Goal: Task Accomplishment & Management: Manage account settings

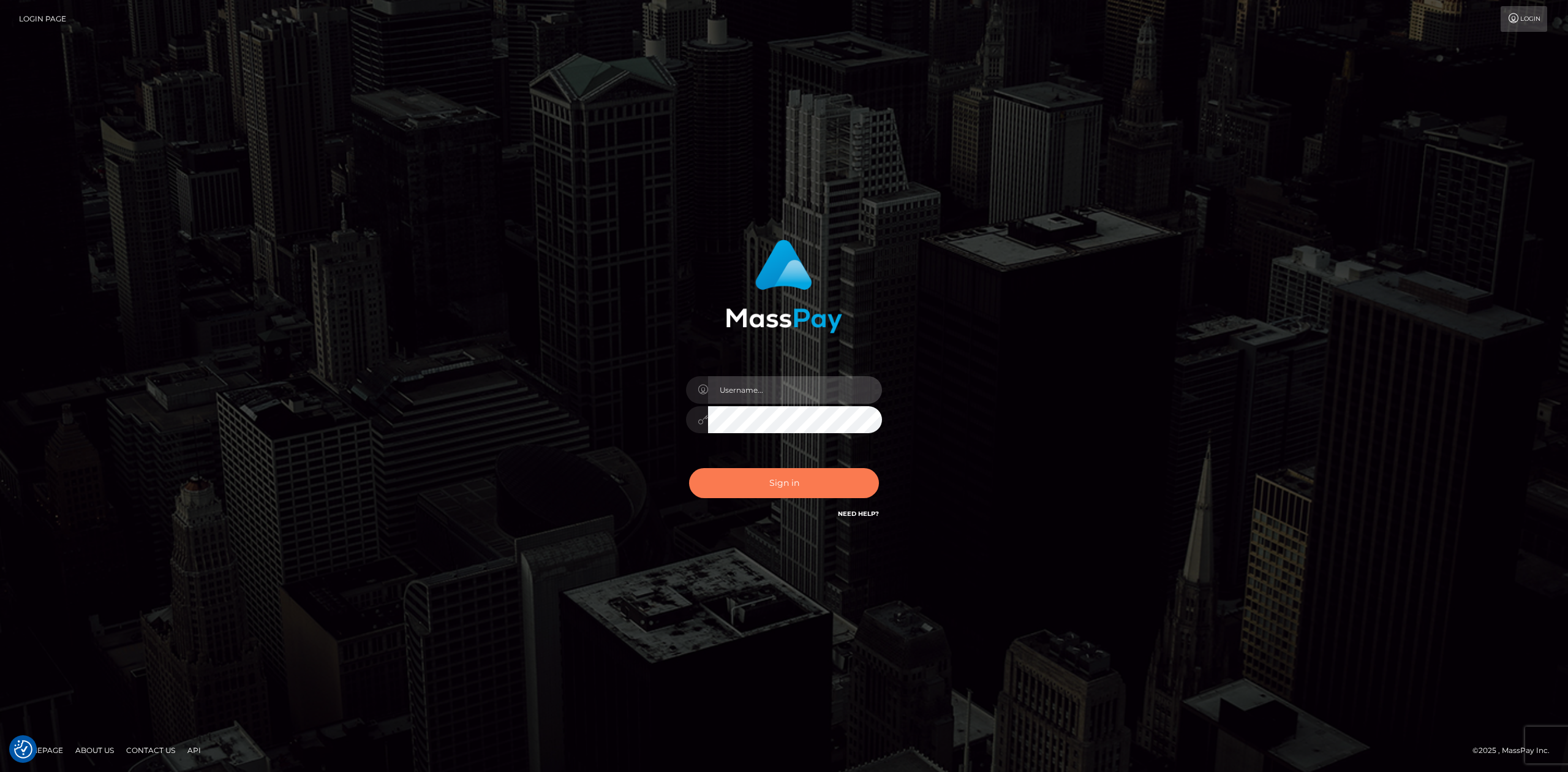
type input "Allen.megabonanza"
click at [777, 371] on button "Sign in" at bounding box center [784, 482] width 190 height 30
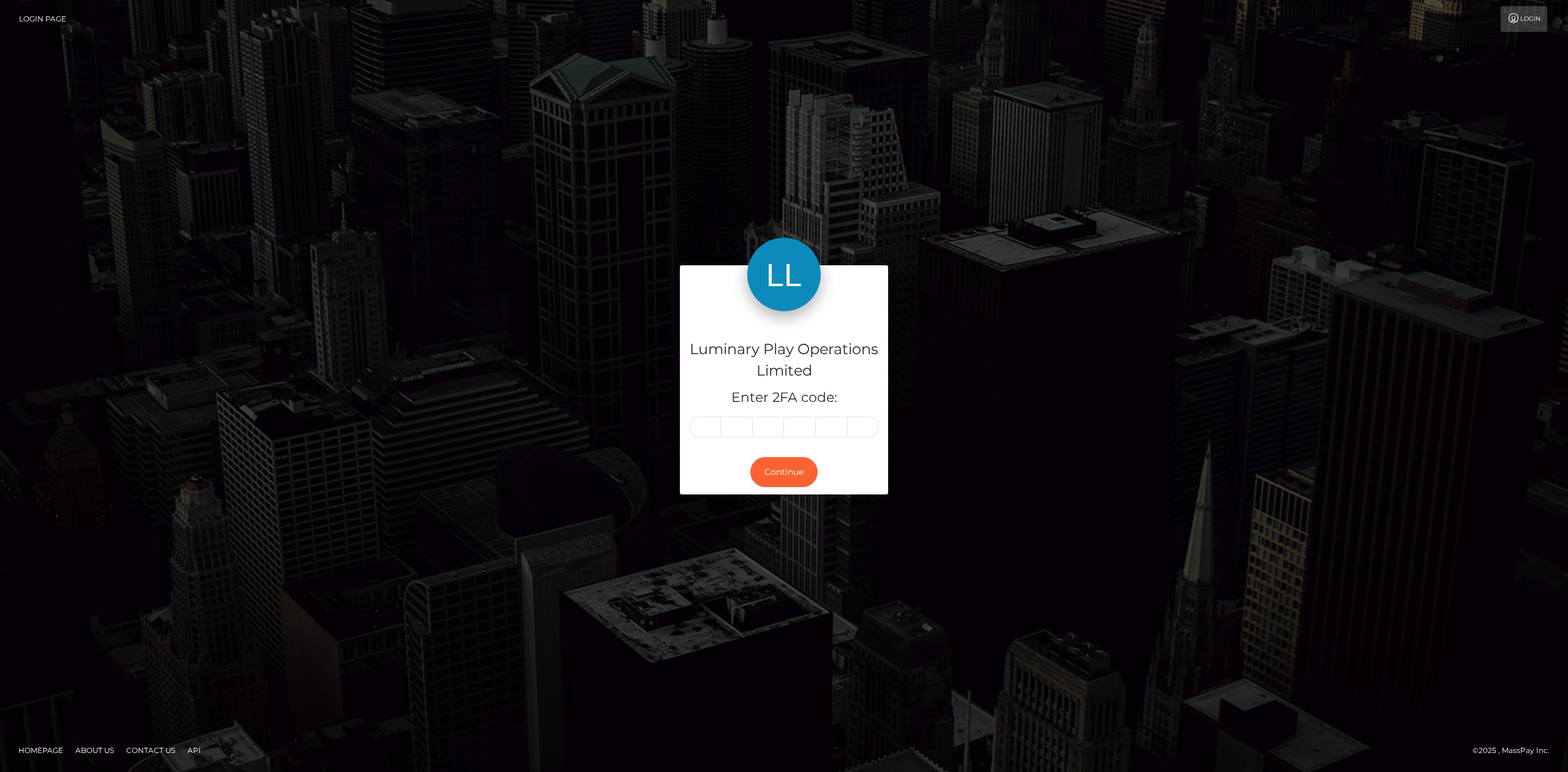
click at [700, 422] on input "text" at bounding box center [705, 427] width 32 height 21
type input "8"
type input "6"
type input "2"
type input "4"
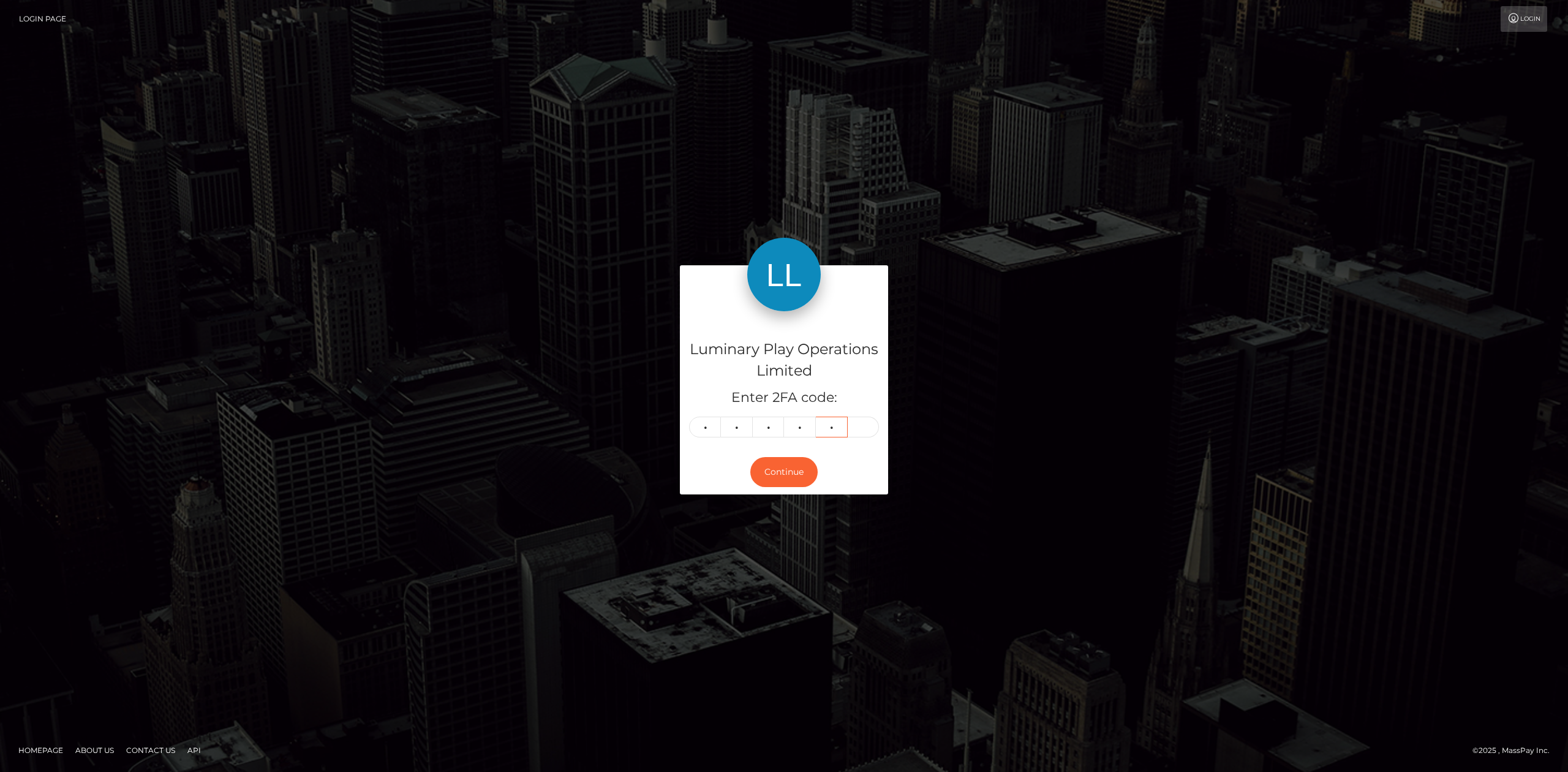
type input "7"
type input "8"
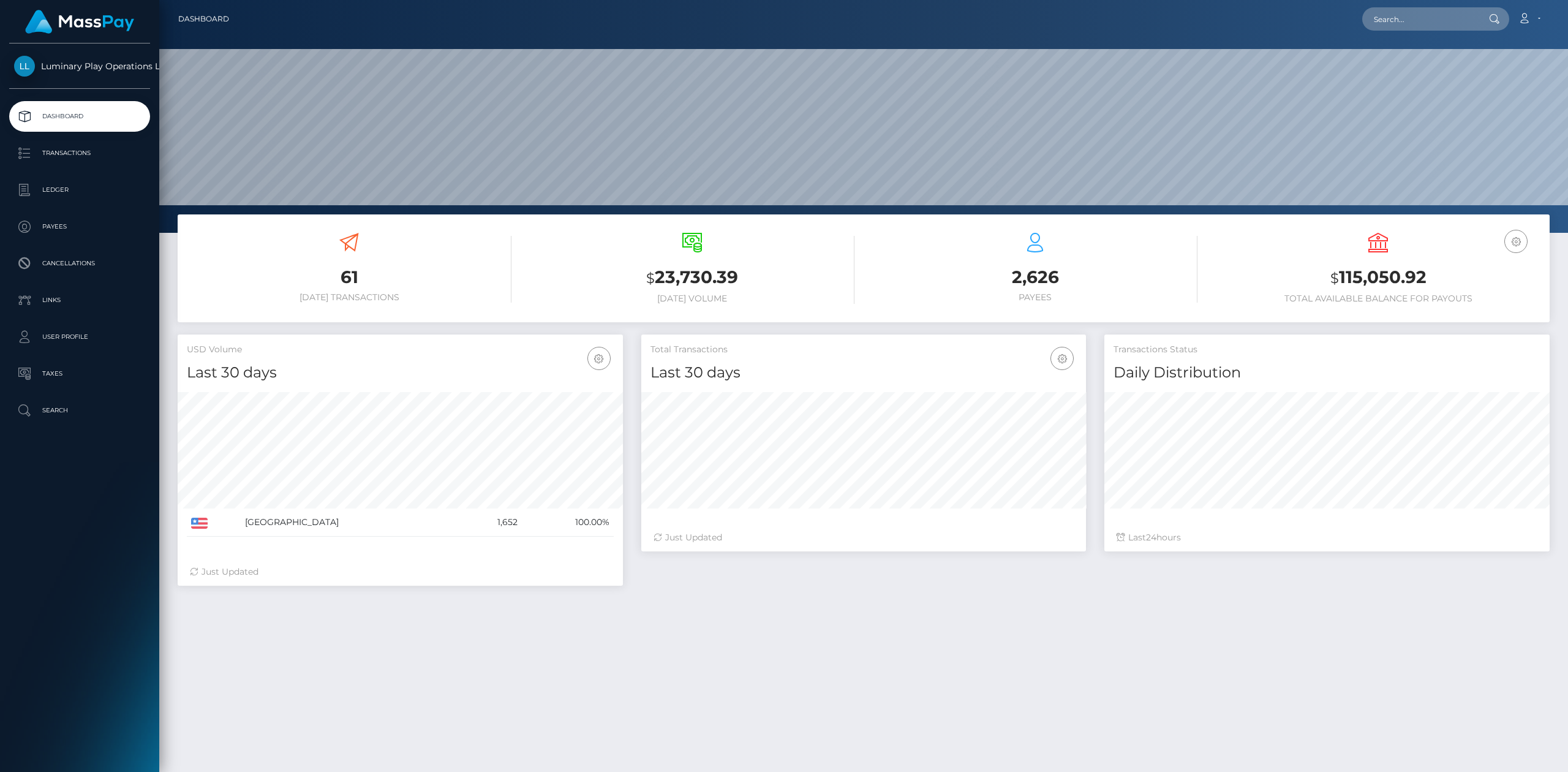
scroll to position [216, 445]
click at [1392, 282] on h3 "$ 115,050.92" at bounding box center [1379, 278] width 325 height 25
click at [1427, 274] on h3 "$ 115,050.92" at bounding box center [1379, 278] width 325 height 25
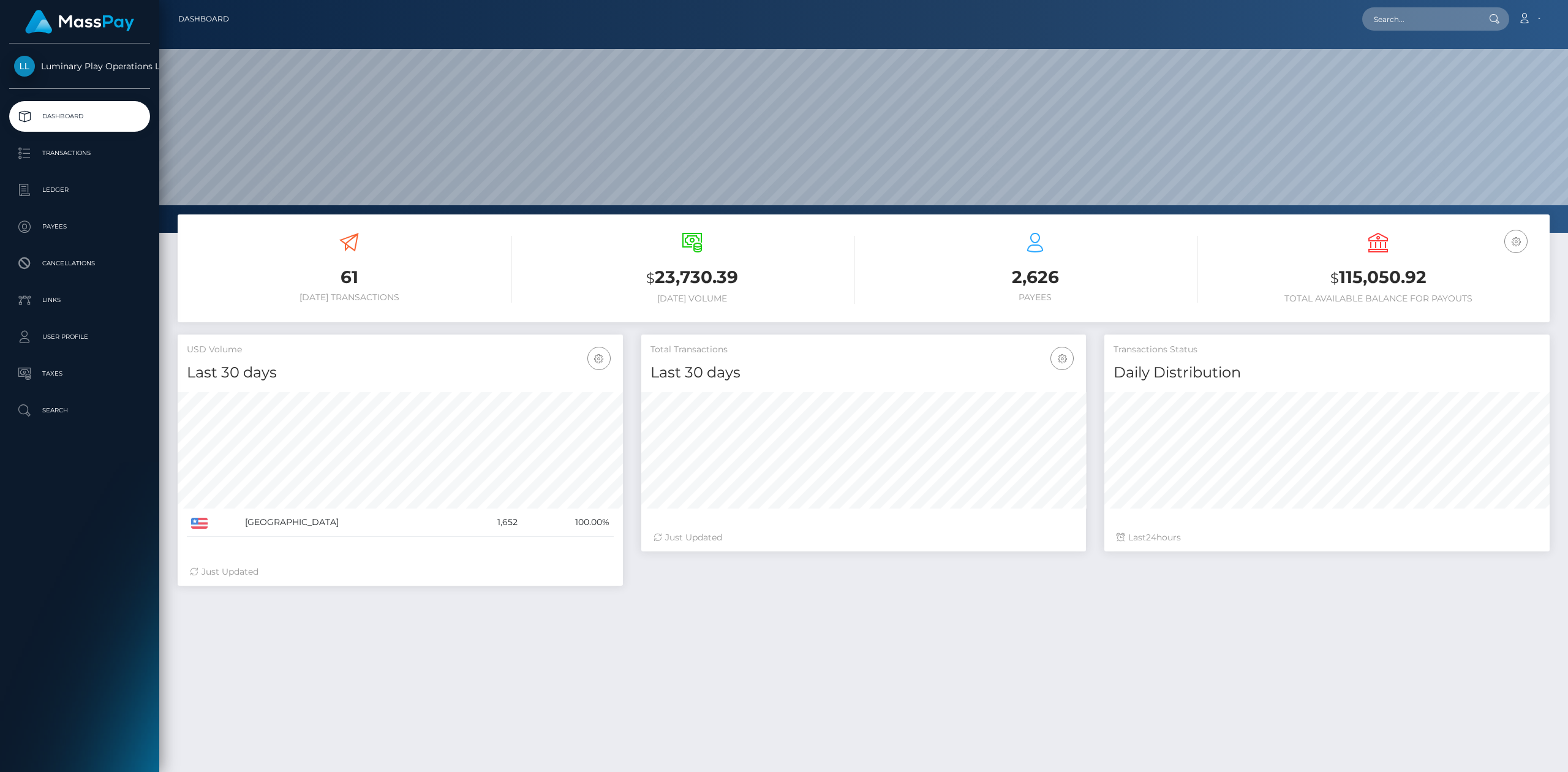
click at [1405, 277] on h3 "$ 115,050.92" at bounding box center [1379, 278] width 325 height 25
copy h3 "115,050.92"
